Goal: Navigation & Orientation: Find specific page/section

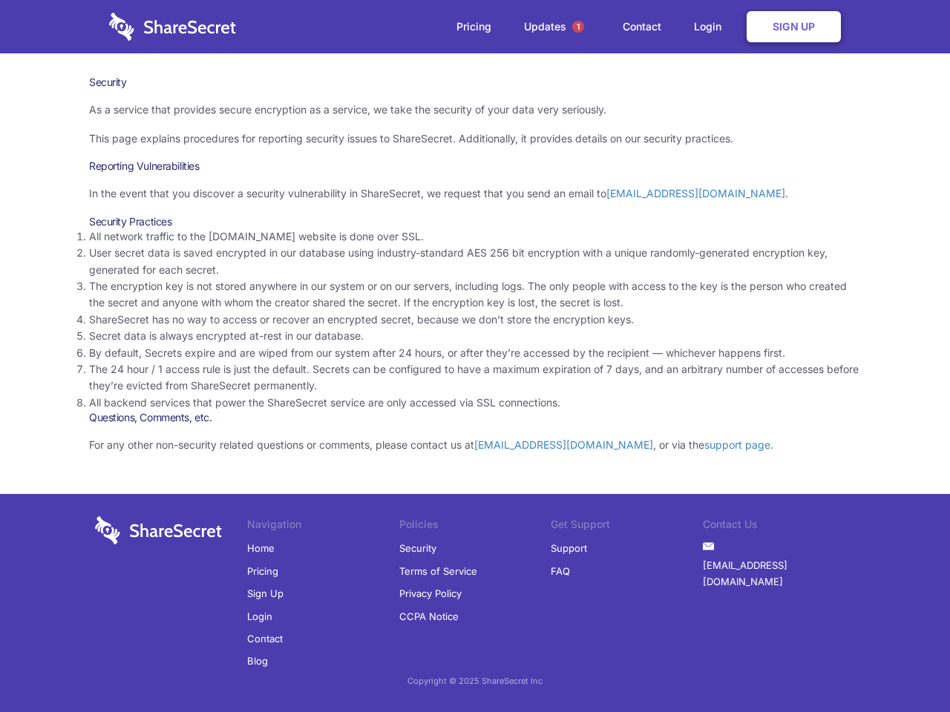
click at [475, 356] on li "By default, Secrets expire and are wiped from our system after 24 hours, or aft…" at bounding box center [475, 353] width 772 height 16
click at [578, 27] on span "1" at bounding box center [578, 27] width 12 height 12
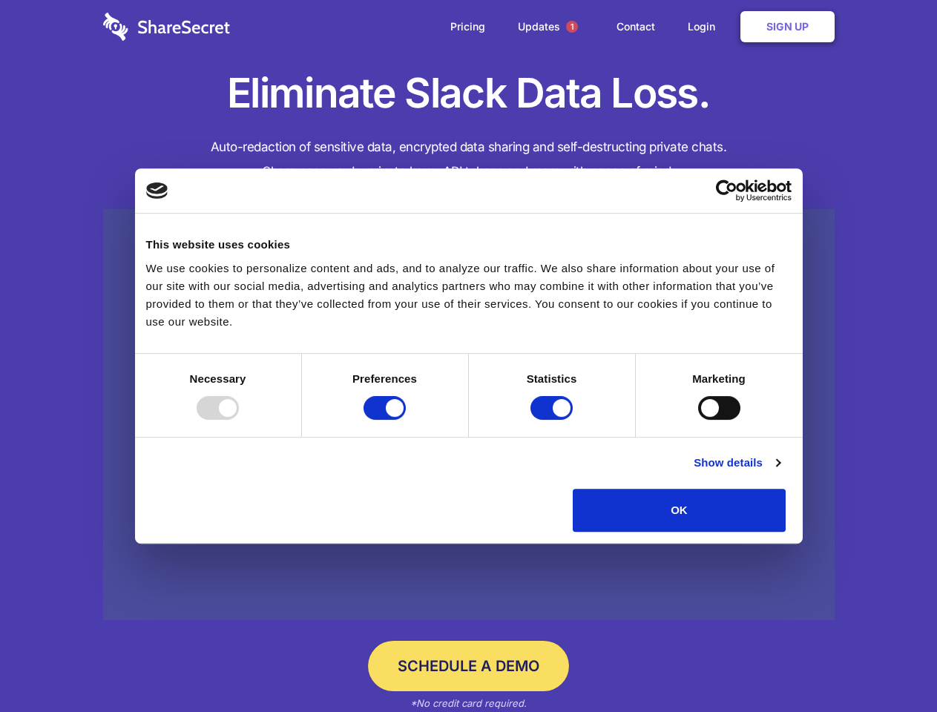
click at [239, 420] on div at bounding box center [218, 408] width 42 height 24
click at [406, 420] on input "Preferences" at bounding box center [385, 408] width 42 height 24
checkbox input "false"
click at [553, 420] on input "Statistics" at bounding box center [551, 408] width 42 height 24
checkbox input "false"
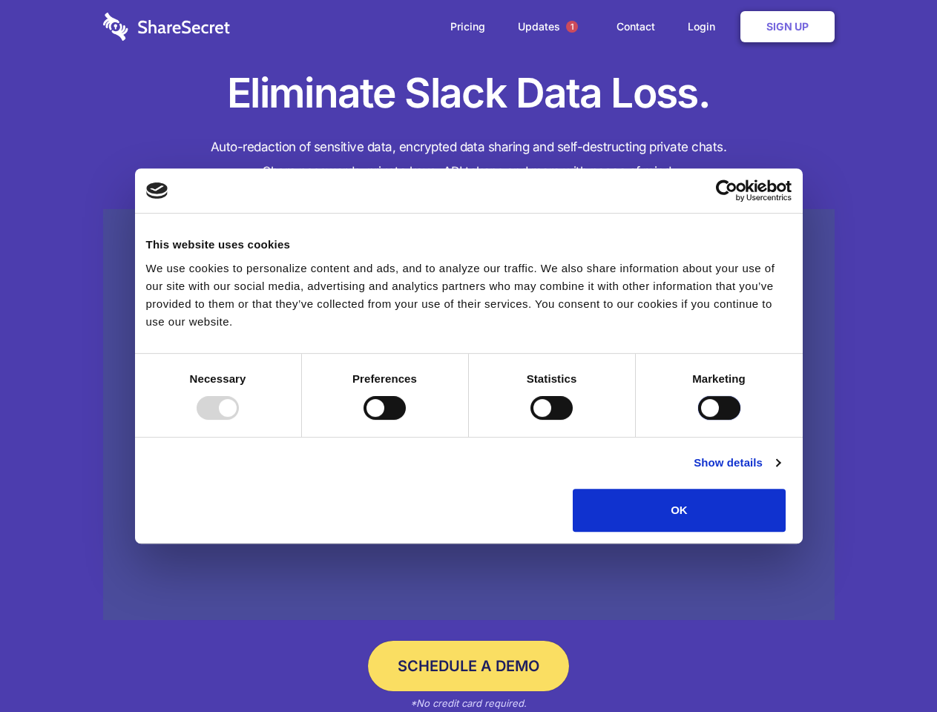
click at [698, 420] on input "Marketing" at bounding box center [719, 408] width 42 height 24
checkbox input "true"
click at [780, 472] on link "Show details" at bounding box center [737, 463] width 86 height 18
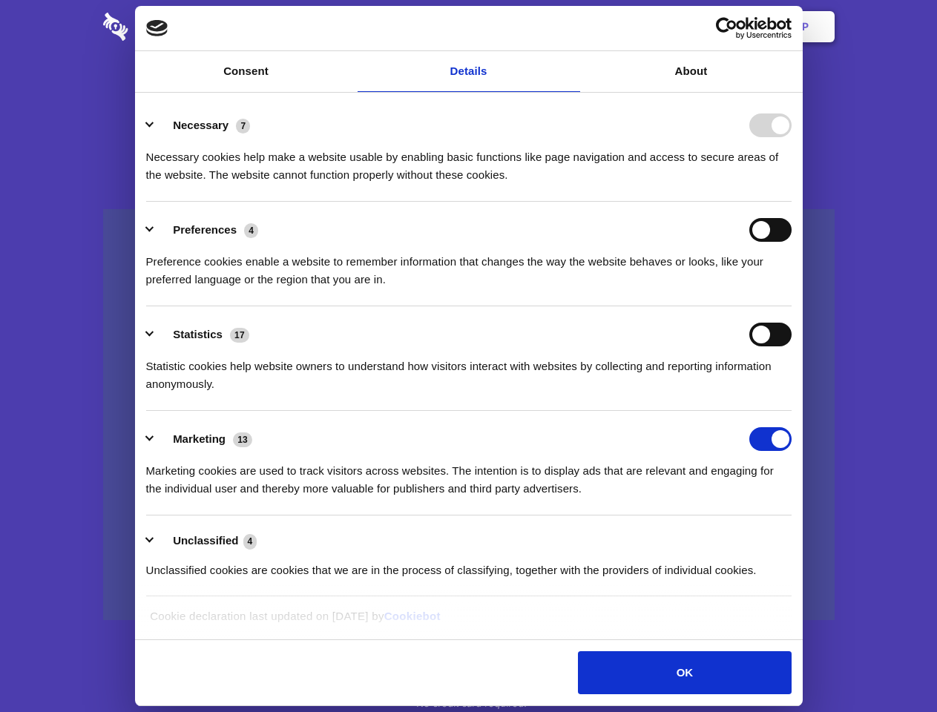
click at [792, 202] on li "Necessary 7 Necessary cookies help make a website usable by enabling basic func…" at bounding box center [468, 149] width 645 height 105
click at [571, 27] on span "1" at bounding box center [572, 27] width 12 height 12
